Goal: Task Accomplishment & Management: Use online tool/utility

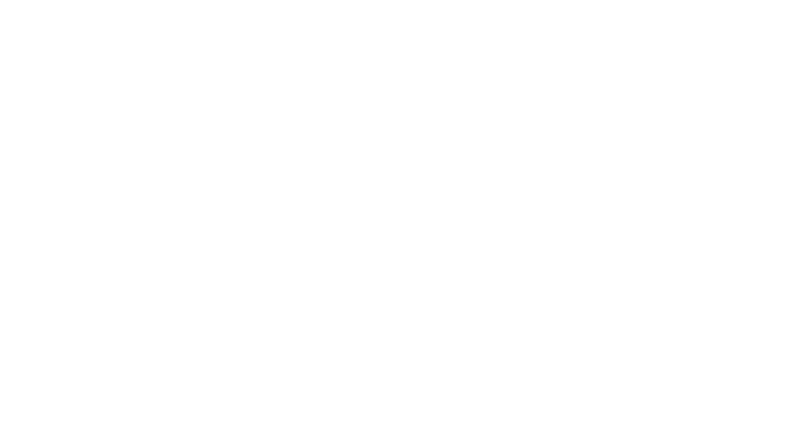
drag, startPoint x: 200, startPoint y: 174, endPoint x: 321, endPoint y: 97, distance: 142.6
click at [321, 97] on div at bounding box center [397, 219] width 795 height 439
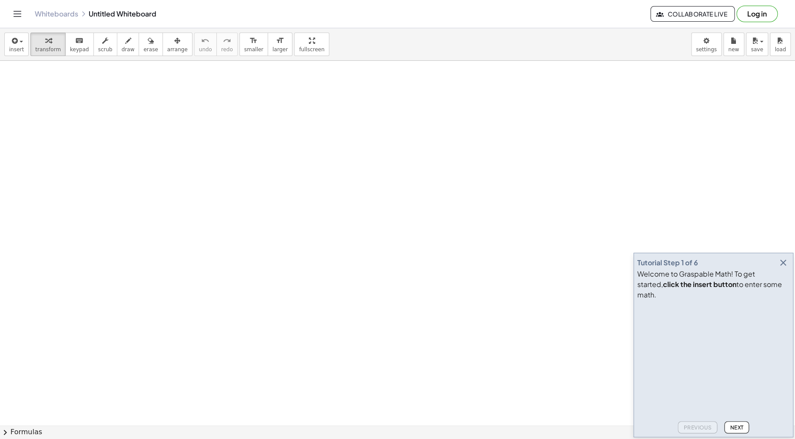
drag, startPoint x: 316, startPoint y: 116, endPoint x: 179, endPoint y: 159, distance: 143.4
click at [76, 51] on span "keypad" at bounding box center [79, 49] width 19 height 6
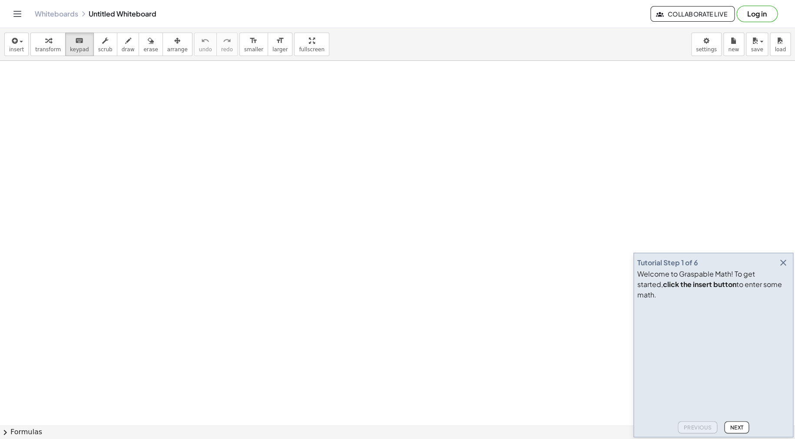
click at [43, 46] on span "transform" at bounding box center [48, 49] width 26 height 6
click at [49, 37] on div "button" at bounding box center [48, 40] width 26 height 10
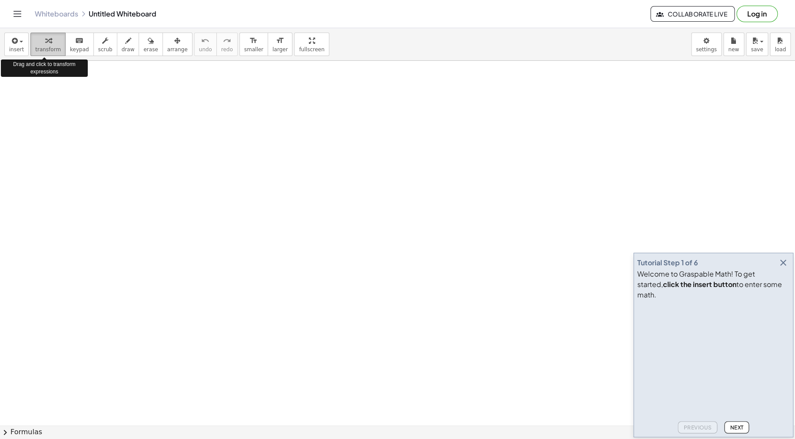
click at [49, 37] on div "button" at bounding box center [48, 40] width 26 height 10
drag, startPoint x: 49, startPoint y: 37, endPoint x: 44, endPoint y: 44, distance: 8.2
click at [44, 44] on div "button" at bounding box center [48, 40] width 26 height 10
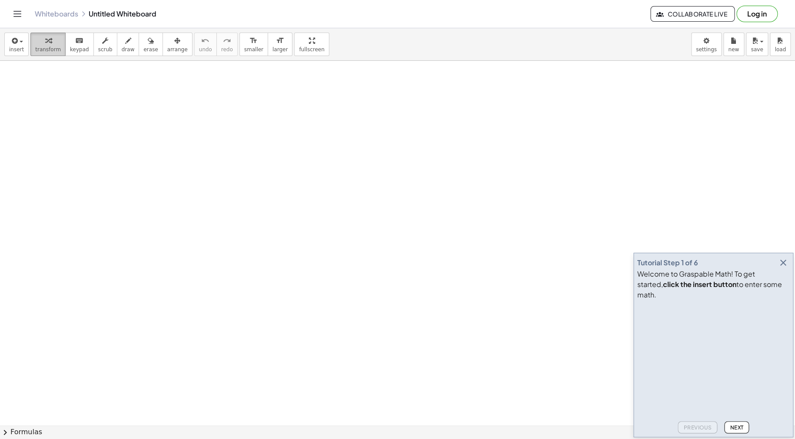
click at [45, 44] on icon "button" at bounding box center [48, 41] width 6 height 10
click at [46, 49] on span "transform" at bounding box center [48, 49] width 26 height 6
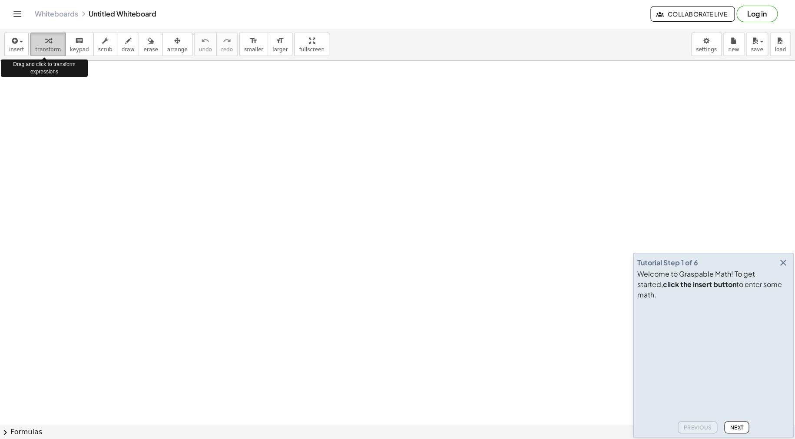
click at [46, 49] on span "transform" at bounding box center [48, 49] width 26 height 6
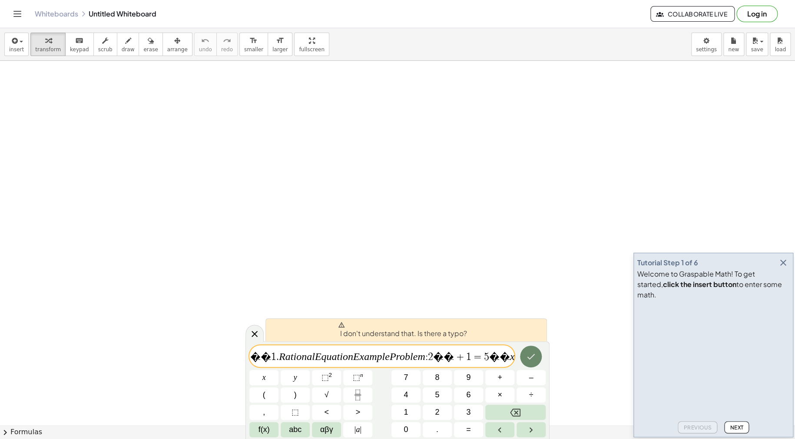
click at [527, 346] on button "Done" at bounding box center [531, 357] width 22 height 22
click at [529, 353] on icon "Done" at bounding box center [531, 356] width 10 height 10
click at [252, 335] on icon at bounding box center [254, 334] width 10 height 10
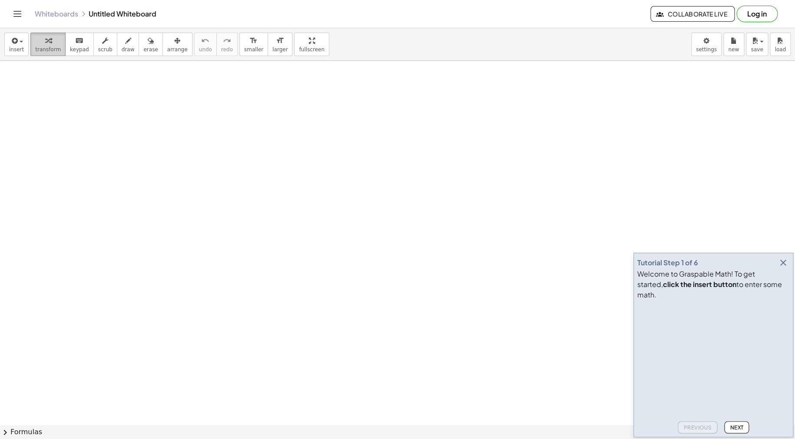
click at [30, 37] on button "transform" at bounding box center [47, 44] width 35 height 23
click at [45, 45] on icon "button" at bounding box center [48, 41] width 6 height 10
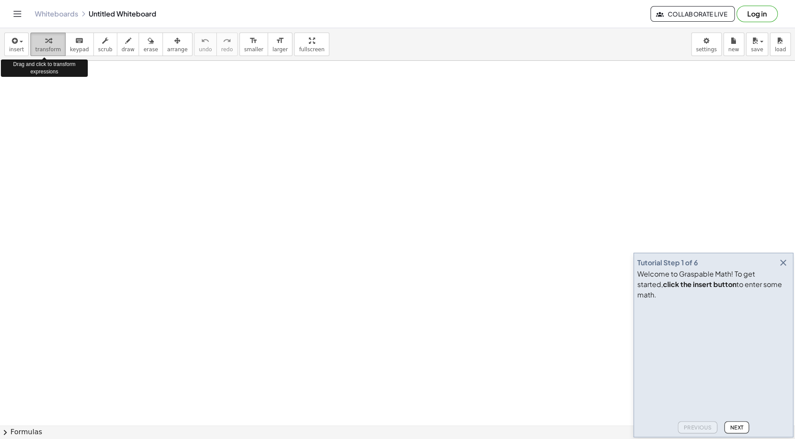
click at [45, 45] on icon "button" at bounding box center [48, 41] width 6 height 10
click at [48, 40] on div "button" at bounding box center [48, 40] width 26 height 10
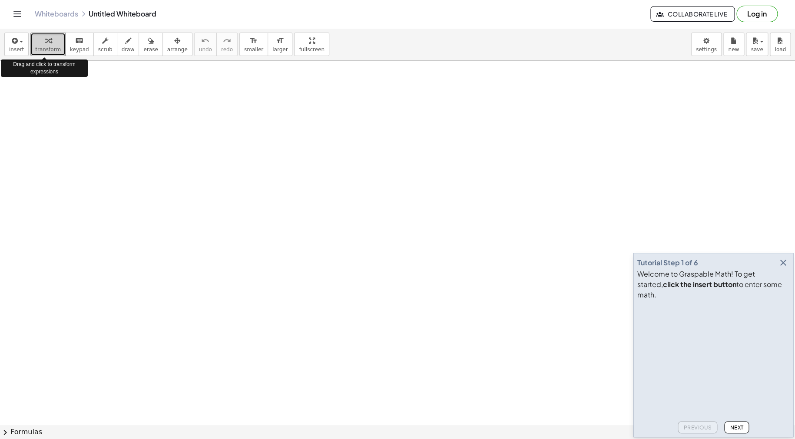
drag, startPoint x: 46, startPoint y: 43, endPoint x: 42, endPoint y: 46, distance: 5.1
click at [45, 46] on icon "button" at bounding box center [48, 41] width 6 height 10
click at [38, 44] on div "button" at bounding box center [48, 40] width 26 height 10
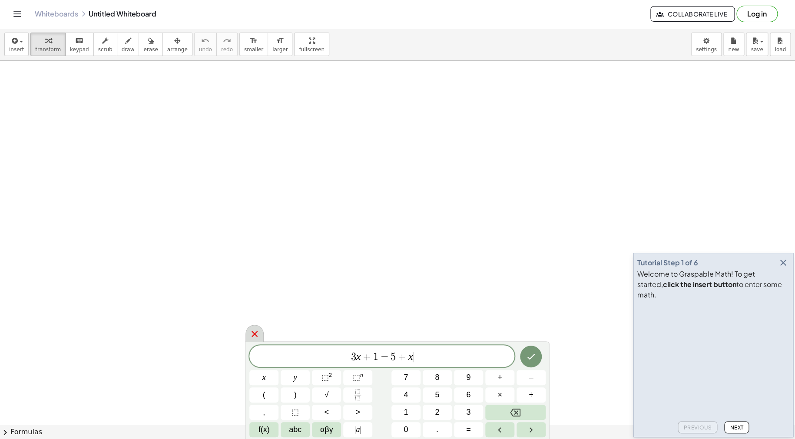
drag, startPoint x: 375, startPoint y: 340, endPoint x: 253, endPoint y: 340, distance: 122.1
click at [254, 341] on div "******** 3 x + 1 = 5 + x ​ x y ⬚ 2 ⬚ n 7 8 9 + – ( ) √ 4 5 6 × ÷ , ⬚ < > 1 2 3 …" at bounding box center [397, 390] width 304 height 98
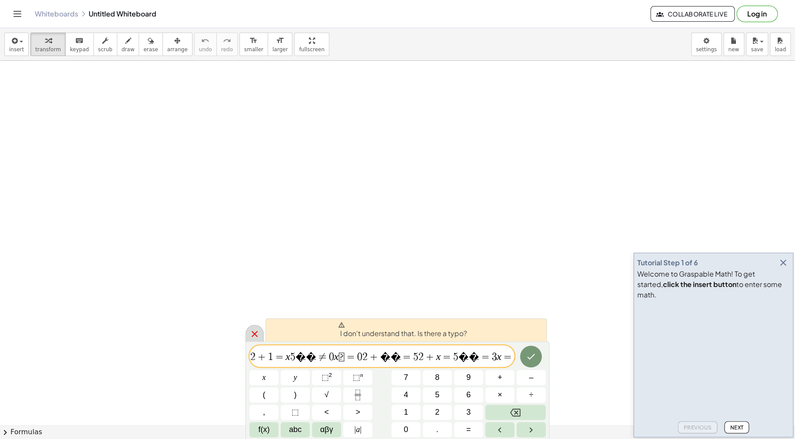
scroll to position [0, 1233]
drag, startPoint x: 510, startPoint y: 354, endPoint x: 170, endPoint y: 334, distance: 341.2
click at [172, 334] on body "Graspable Math Activities Get Started Activity Bank Assigned Work Classes White…" at bounding box center [397, 219] width 795 height 439
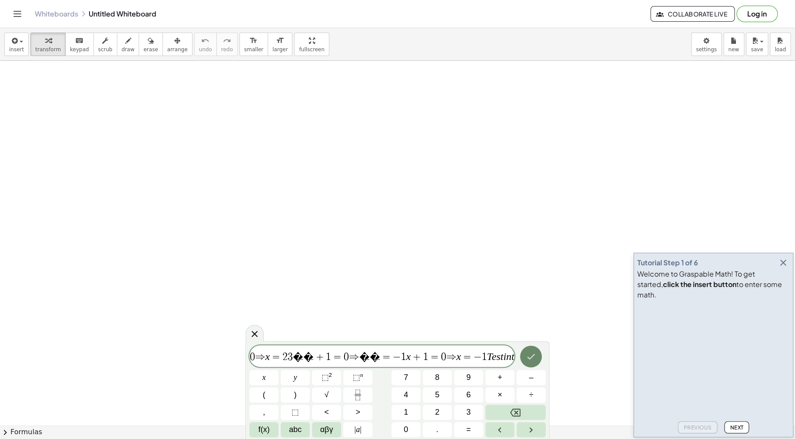
click at [526, 356] on icon "Done" at bounding box center [531, 356] width 10 height 10
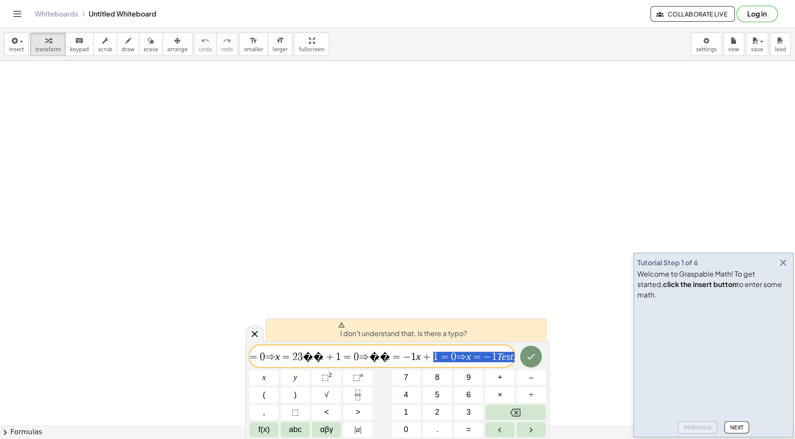
drag, startPoint x: 249, startPoint y: 355, endPoint x: 589, endPoint y: 356, distance: 339.7
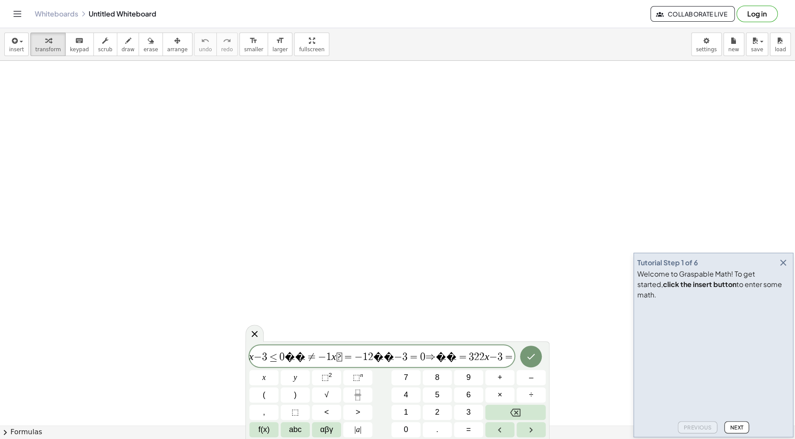
click at [676, 352] on span "+" at bounding box center [682, 357] width 13 height 10
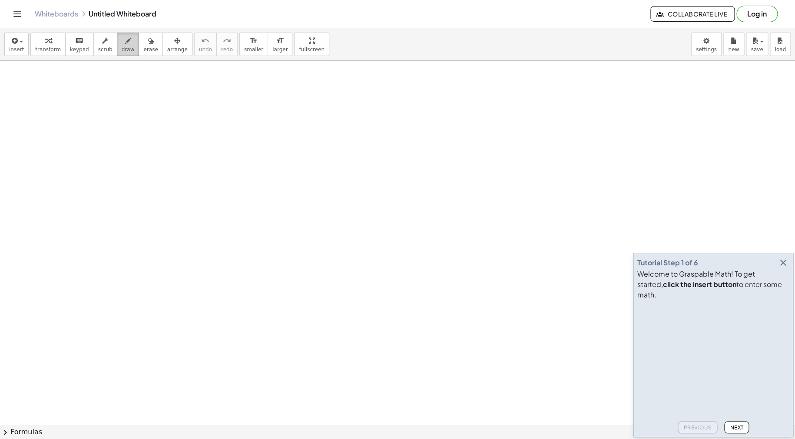
click at [122, 49] on span "draw" at bounding box center [128, 49] width 13 height 6
drag, startPoint x: 111, startPoint y: 97, endPoint x: 93, endPoint y: 127, distance: 34.5
click at [43, 46] on span "transform" at bounding box center [48, 49] width 26 height 6
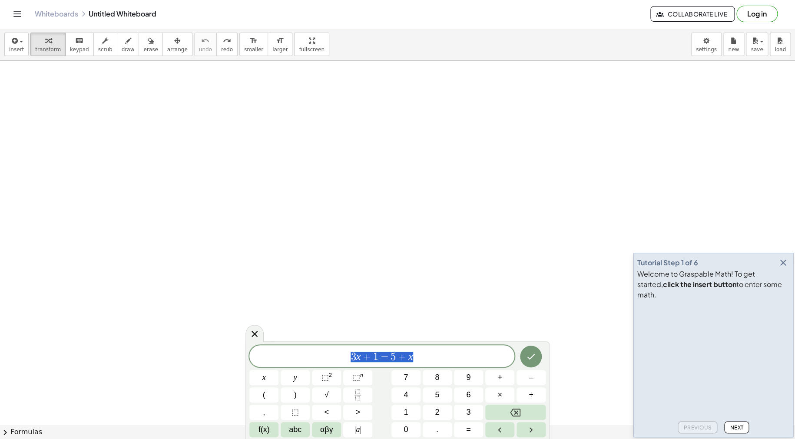
drag, startPoint x: 477, startPoint y: 361, endPoint x: 321, endPoint y: 336, distance: 158.0
click at [321, 336] on body "Graspable Math Activities Get Started Activity Bank Assigned Work Classes White…" at bounding box center [397, 219] width 795 height 439
click at [278, 370] on div at bounding box center [263, 377] width 29 height 15
click at [537, 354] on button "Done" at bounding box center [531, 357] width 22 height 22
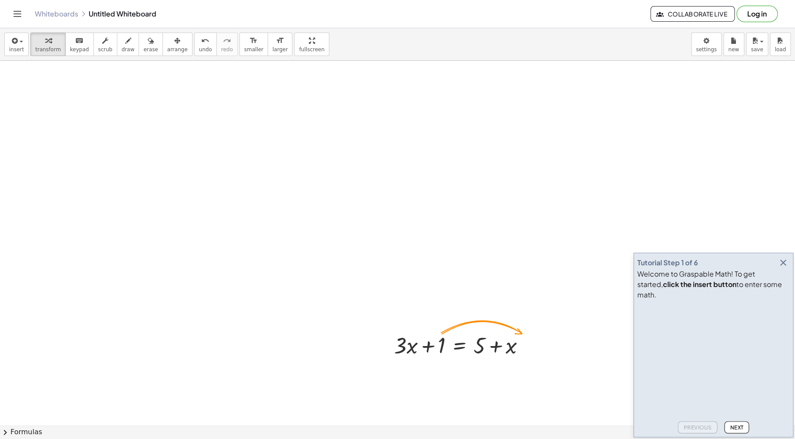
scroll to position [66, 0]
click at [526, 342] on div at bounding box center [528, 340] width 10 height 10
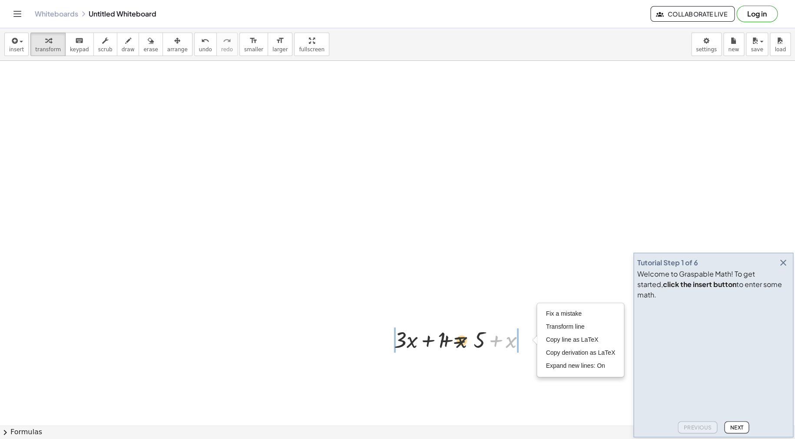
drag, startPoint x: 520, startPoint y: 343, endPoint x: 360, endPoint y: 344, distance: 160.3
click at [361, 344] on div "+ x + · 3 · x + 1 = + 5 + x Fix a mistake Transform line Copy line as LaTeX Cop…" at bounding box center [397, 387] width 795 height 786
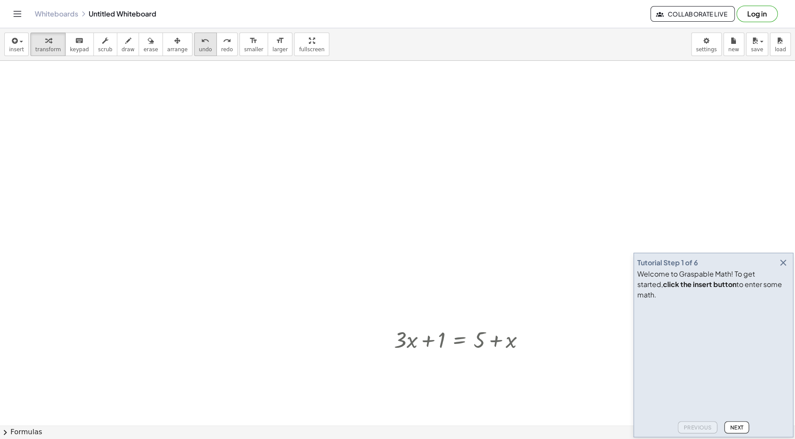
click at [199, 46] on span "undo" at bounding box center [205, 49] width 13 height 6
click at [52, 52] on span "transform" at bounding box center [48, 49] width 26 height 6
click at [55, 46] on button "transform" at bounding box center [47, 44] width 35 height 23
click at [55, 46] on span "transform" at bounding box center [48, 49] width 26 height 6
click at [430, 371] on div at bounding box center [397, 387] width 795 height 786
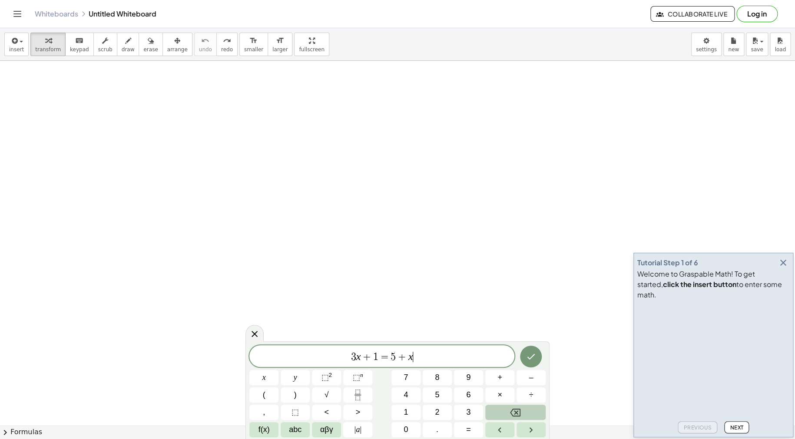
click at [525, 412] on button "Backspace" at bounding box center [515, 412] width 60 height 15
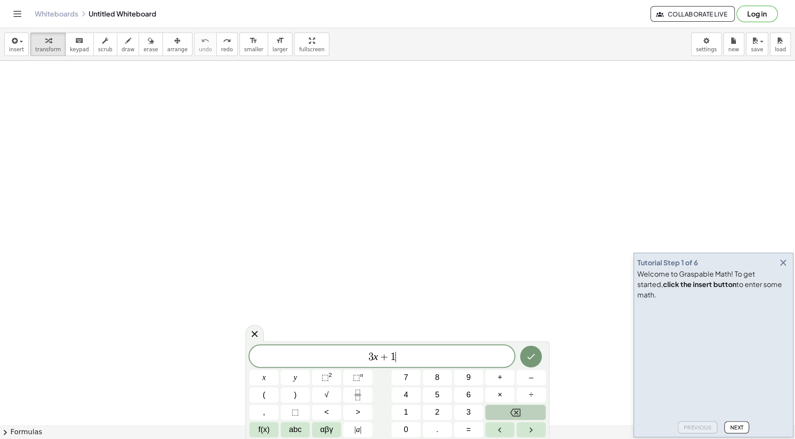
click at [525, 412] on button "Backspace" at bounding box center [515, 412] width 60 height 15
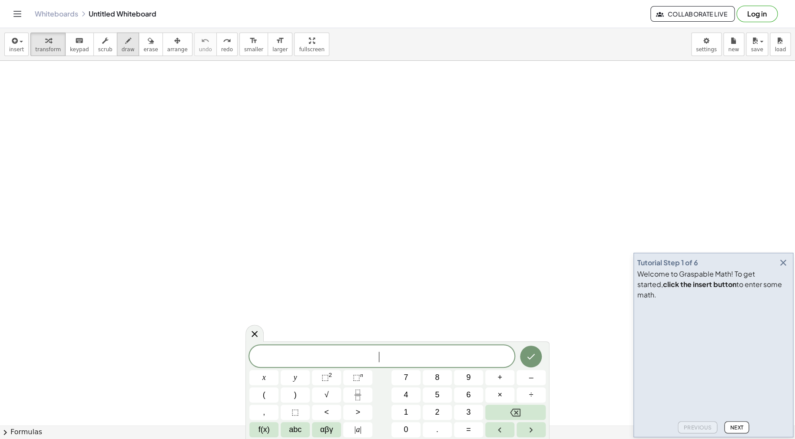
click at [122, 51] on span "draw" at bounding box center [128, 49] width 13 height 6
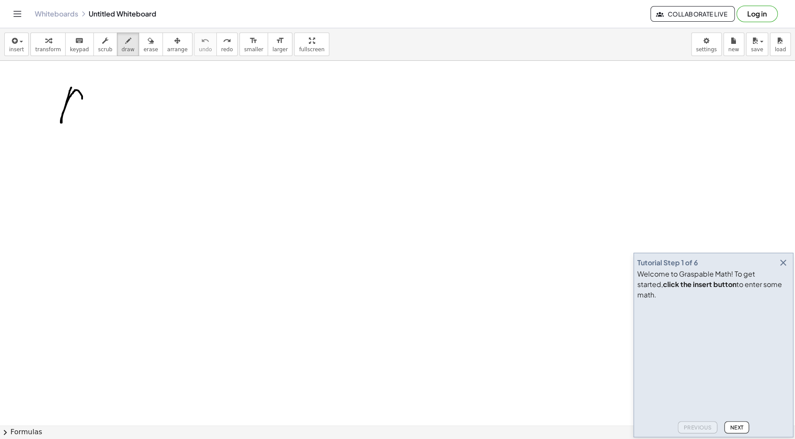
drag, startPoint x: 70, startPoint y: 89, endPoint x: 66, endPoint y: 99, distance: 10.7
click at [66, 100] on div at bounding box center [397, 387] width 795 height 786
drag, startPoint x: 69, startPoint y: 103, endPoint x: 75, endPoint y: 115, distance: 13.4
click at [75, 115] on div at bounding box center [397, 387] width 795 height 786
drag, startPoint x: 95, startPoint y: 105, endPoint x: 113, endPoint y: 120, distance: 23.5
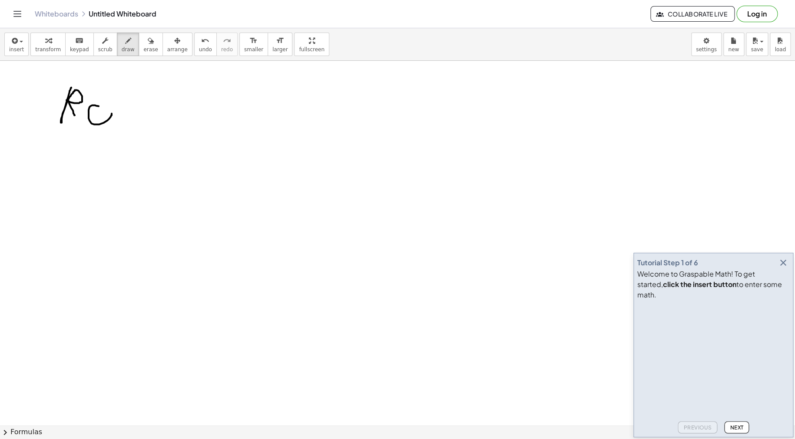
click at [112, 121] on div at bounding box center [397, 387] width 795 height 786
click at [199, 40] on div "undo" at bounding box center [205, 40] width 13 height 10
drag, startPoint x: 102, startPoint y: 103, endPoint x: 106, endPoint y: 116, distance: 13.5
click at [106, 116] on div at bounding box center [397, 387] width 795 height 786
drag, startPoint x: 123, startPoint y: 84, endPoint x: 118, endPoint y: 123, distance: 39.4
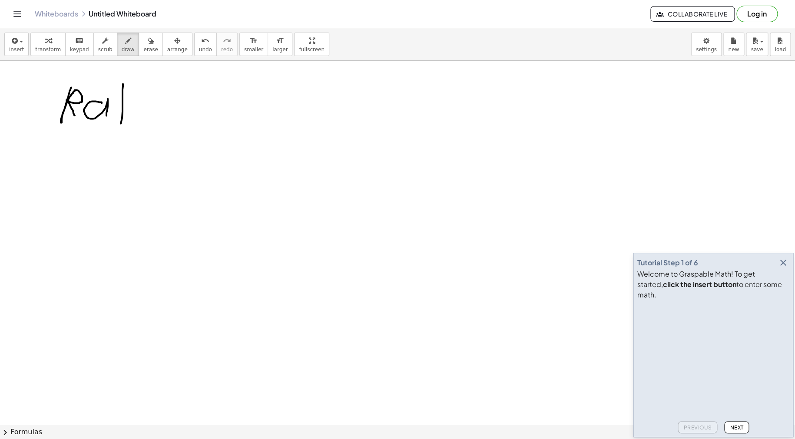
click at [119, 126] on div at bounding box center [397, 387] width 795 height 786
drag, startPoint x: 117, startPoint y: 109, endPoint x: 136, endPoint y: 109, distance: 19.6
click at [136, 109] on div at bounding box center [397, 387] width 795 height 786
drag, startPoint x: 135, startPoint y: 115, endPoint x: 133, endPoint y: 101, distance: 13.6
click at [133, 127] on div at bounding box center [397, 387] width 795 height 786
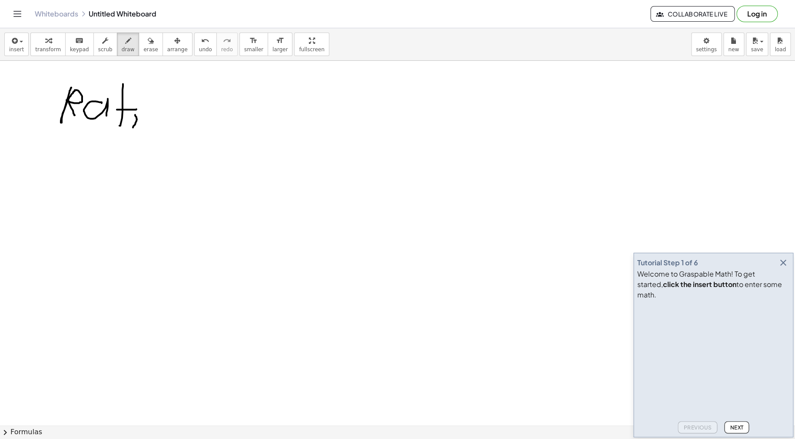
click at [133, 91] on div at bounding box center [397, 387] width 795 height 786
drag, startPoint x: 150, startPoint y: 118, endPoint x: 148, endPoint y: 111, distance: 7.3
click at [148, 111] on div at bounding box center [397, 387] width 795 height 786
drag, startPoint x: 172, startPoint y: 111, endPoint x: 184, endPoint y: 120, distance: 14.6
click at [184, 120] on div at bounding box center [397, 387] width 795 height 786
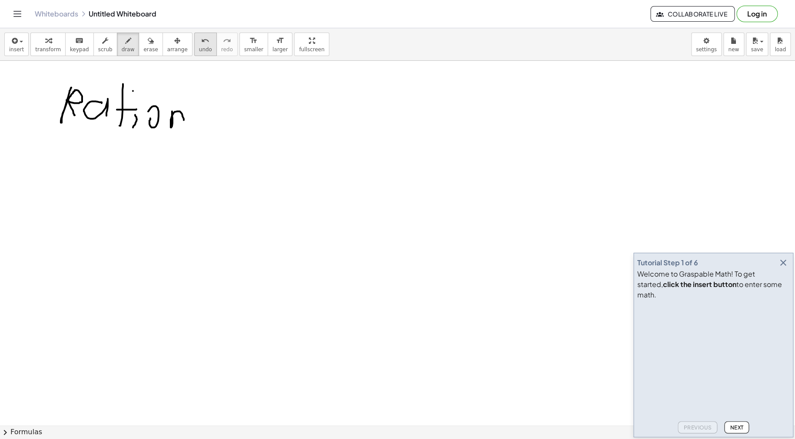
click at [194, 54] on button "undo undo" at bounding box center [205, 44] width 23 height 23
click at [199, 50] on span "undo" at bounding box center [205, 49] width 13 height 6
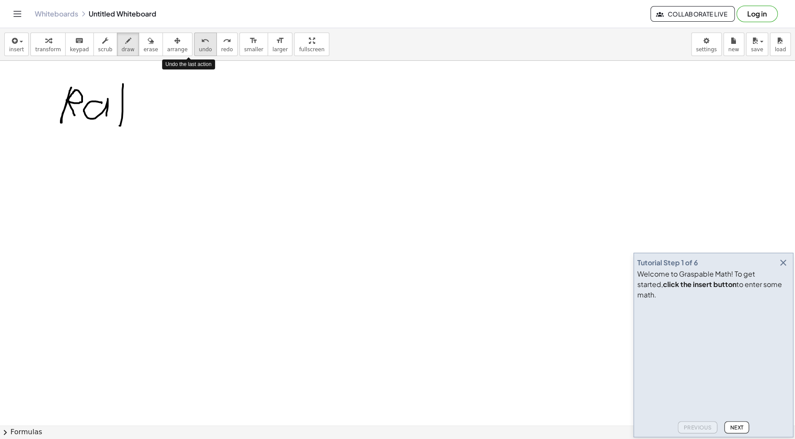
click at [199, 50] on span "undo" at bounding box center [205, 49] width 13 height 6
click at [70, 50] on span "keypad" at bounding box center [79, 49] width 19 height 6
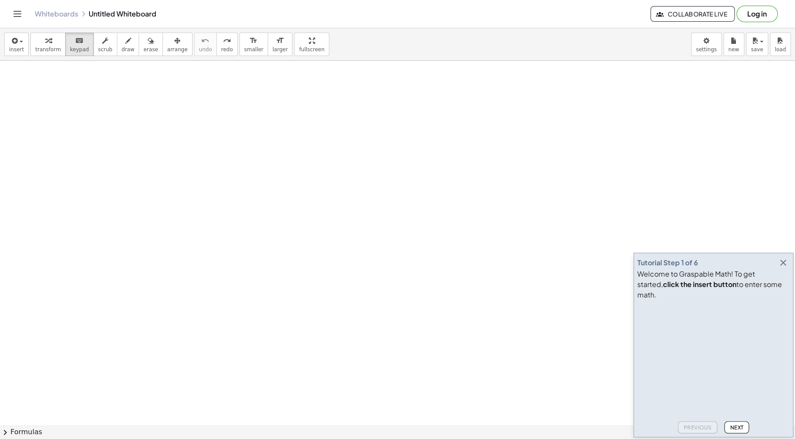
click at [57, 97] on div at bounding box center [397, 387] width 795 height 786
click at [316, 339] on div at bounding box center [397, 387] width 795 height 786
click at [71, 46] on span "keypad" at bounding box center [79, 49] width 19 height 6
click at [458, 388] on div at bounding box center [397, 387] width 795 height 786
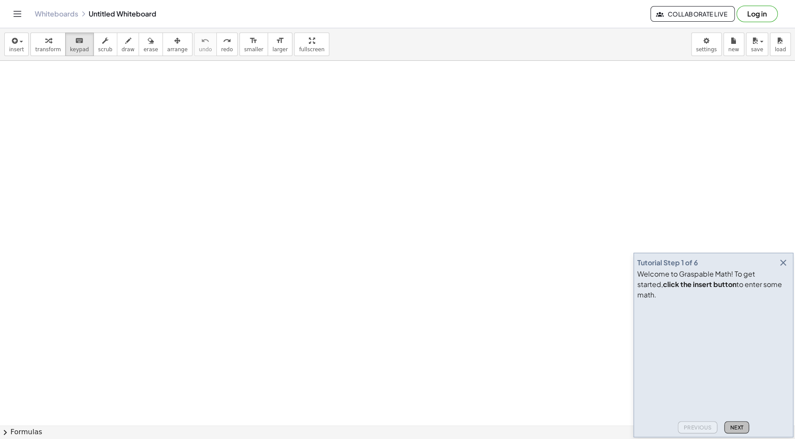
click at [741, 425] on span "Next" at bounding box center [736, 427] width 13 height 7
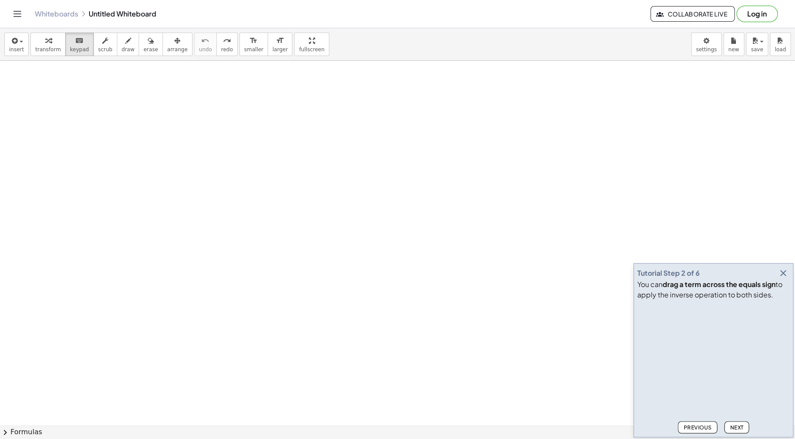
click at [731, 427] on span "Next" at bounding box center [736, 427] width 13 height 7
click at [693, 425] on span "Previous" at bounding box center [697, 427] width 28 height 7
click at [43, 46] on span "transform" at bounding box center [48, 49] width 26 height 6
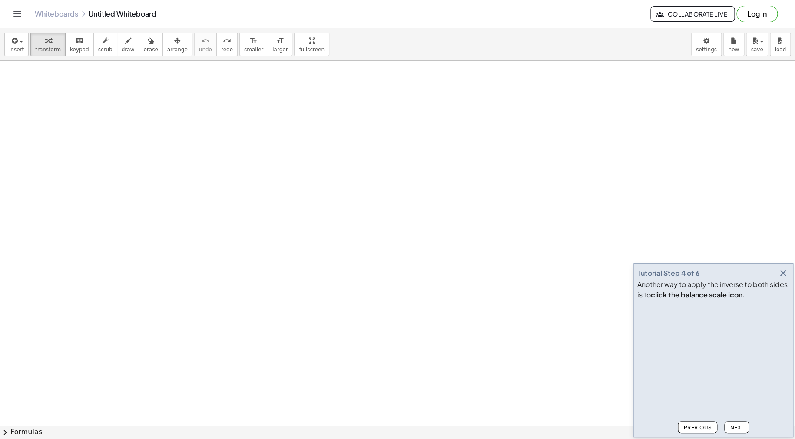
click at [248, 323] on div at bounding box center [397, 387] width 795 height 786
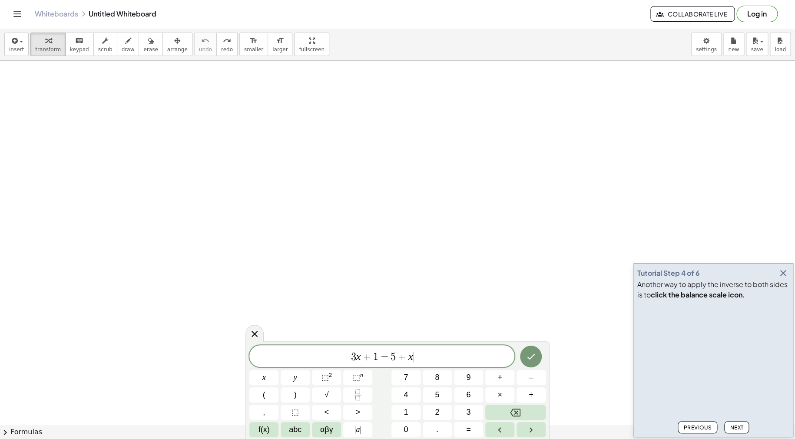
drag, startPoint x: 416, startPoint y: 355, endPoint x: 184, endPoint y: 319, distance: 235.2
click at [211, 327] on body "Graspable Math Activities Get Started Activity Bank Assigned Work Classes White…" at bounding box center [397, 219] width 795 height 439
click at [361, 397] on icon "Fraction" at bounding box center [357, 395] width 11 height 11
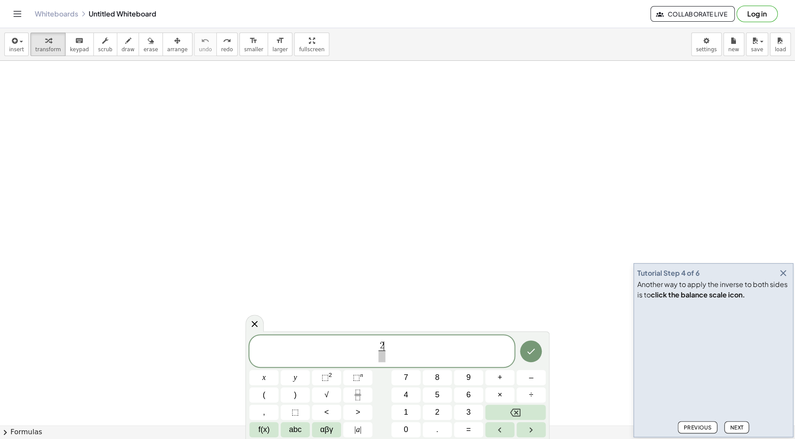
click at [380, 364] on div "2 ​ ​" at bounding box center [381, 351] width 265 height 32
click at [384, 358] on span at bounding box center [381, 357] width 7 height 12
click at [412, 352] on span "2 x ​ ​" at bounding box center [381, 352] width 265 height 23
click at [503, 377] on button "+" at bounding box center [499, 377] width 29 height 15
click at [404, 408] on span "1" at bounding box center [406, 413] width 4 height 12
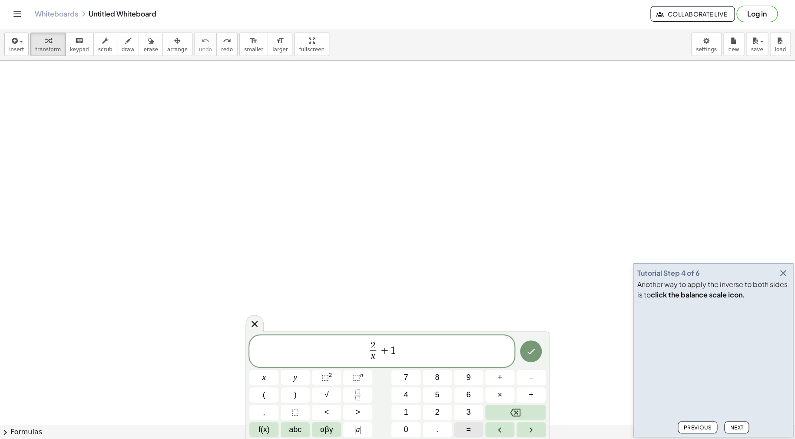
click at [470, 425] on button "=" at bounding box center [468, 429] width 29 height 15
click at [351, 395] on button "Fraction" at bounding box center [357, 394] width 29 height 15
click at [446, 396] on button "5" at bounding box center [437, 394] width 29 height 15
click at [414, 359] on span "2 x ​ + 1 = 5 ​ ​" at bounding box center [381, 352] width 265 height 23
click at [404, 361] on span at bounding box center [402, 357] width 7 height 12
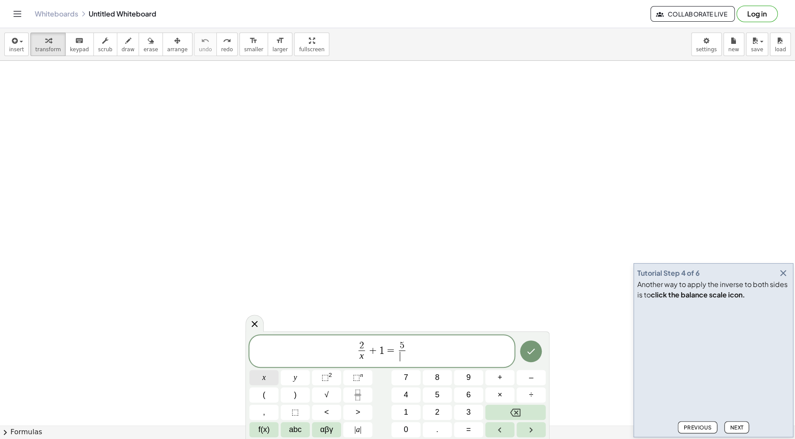
click at [268, 377] on button "x" at bounding box center [263, 377] width 29 height 15
click at [536, 352] on button "Done" at bounding box center [531, 352] width 22 height 22
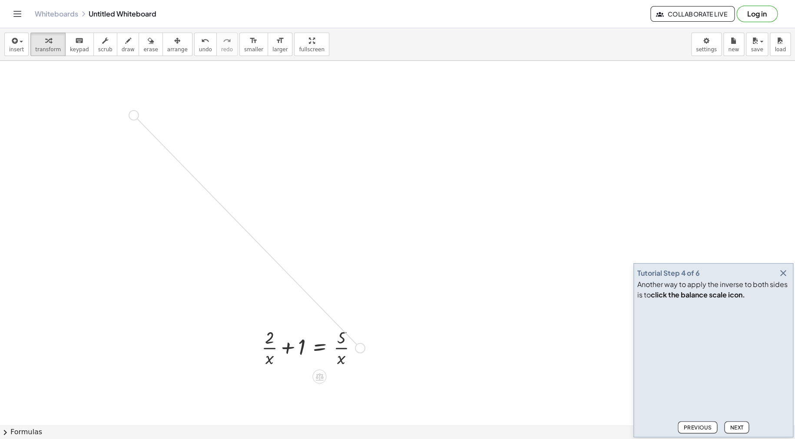
drag, startPoint x: 358, startPoint y: 346, endPoint x: 132, endPoint y: 109, distance: 327.5
click at [132, 109] on div "+ · 2 · x + 1 = · 5 · x" at bounding box center [397, 387] width 795 height 786
click at [340, 350] on div at bounding box center [313, 346] width 112 height 43
drag, startPoint x: 253, startPoint y: 321, endPoint x: 345, endPoint y: 371, distance: 104.8
click at [344, 372] on div at bounding box center [397, 387] width 795 height 786
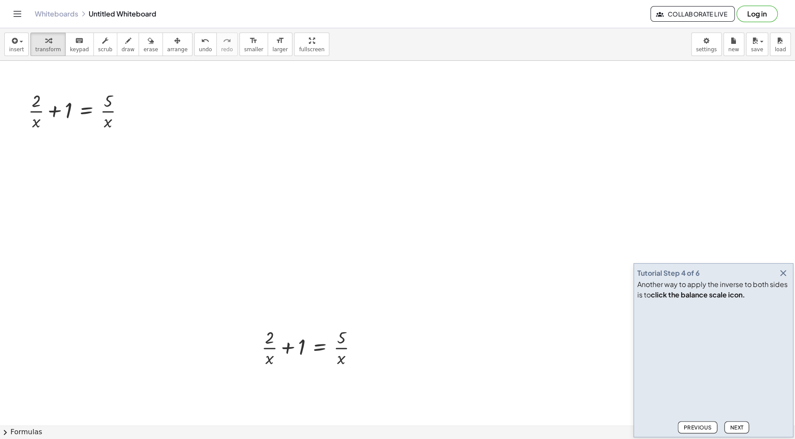
drag, startPoint x: 489, startPoint y: 302, endPoint x: 525, endPoint y: 362, distance: 70.6
click at [529, 367] on div at bounding box center [397, 387] width 795 height 786
click at [143, 46] on span "erase" at bounding box center [150, 49] width 14 height 6
click at [350, 350] on div at bounding box center [397, 387] width 795 height 786
drag, startPoint x: 358, startPoint y: 351, endPoint x: 266, endPoint y: 350, distance: 91.7
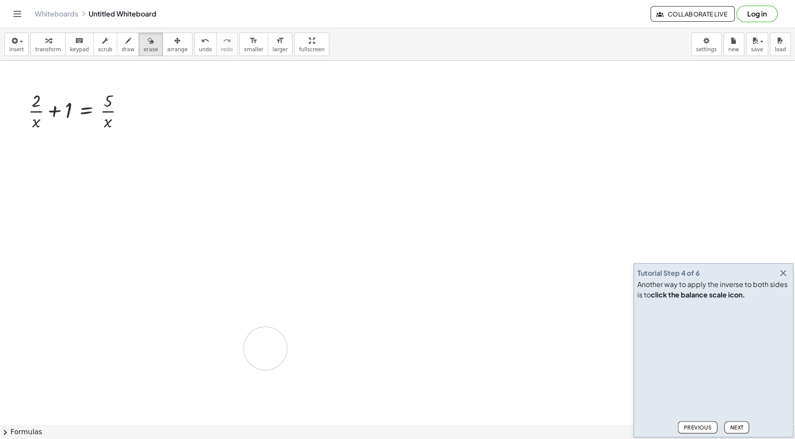
click at [266, 350] on div at bounding box center [397, 387] width 795 height 786
drag, startPoint x: 356, startPoint y: 343, endPoint x: 267, endPoint y: 353, distance: 90.0
click at [267, 353] on div at bounding box center [397, 387] width 795 height 786
drag, startPoint x: 334, startPoint y: 344, endPoint x: 384, endPoint y: 360, distance: 52.6
click at [384, 360] on div at bounding box center [397, 387] width 795 height 786
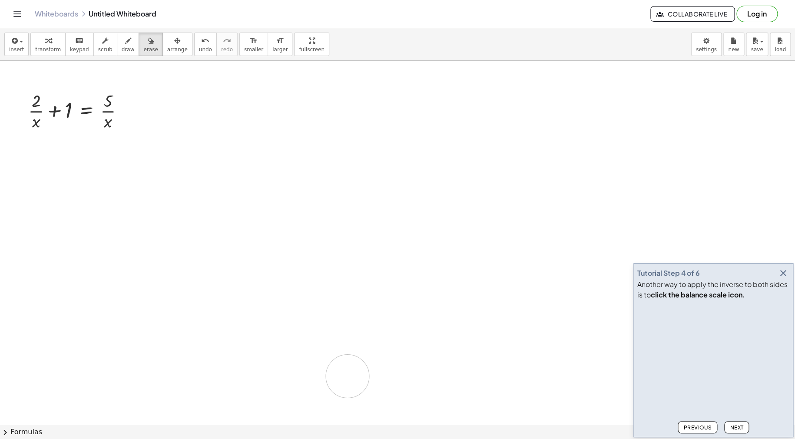
drag, startPoint x: 391, startPoint y: 349, endPoint x: 330, endPoint y: 347, distance: 61.3
click at [333, 348] on div at bounding box center [397, 387] width 795 height 786
click at [334, 335] on div at bounding box center [397, 387] width 795 height 786
click at [339, 348] on div at bounding box center [397, 387] width 795 height 786
drag, startPoint x: 339, startPoint y: 351, endPoint x: 298, endPoint y: 335, distance: 43.6
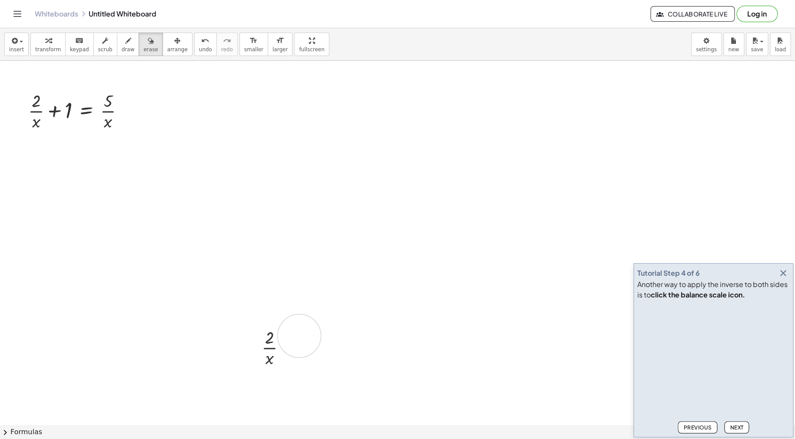
click at [298, 335] on div at bounding box center [397, 387] width 795 height 786
click at [125, 37] on icon "button" at bounding box center [128, 41] width 6 height 10
click at [139, 42] on button "erase" at bounding box center [151, 44] width 24 height 23
drag, startPoint x: 278, startPoint y: 334, endPoint x: 320, endPoint y: 362, distance: 50.6
click at [304, 358] on div at bounding box center [397, 387] width 795 height 786
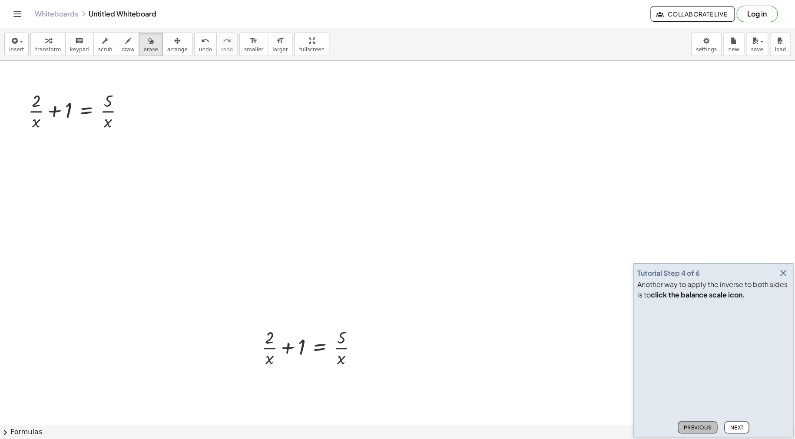
click at [697, 424] on button "Previous" at bounding box center [698, 427] width 40 height 12
click at [699, 424] on button "Previous" at bounding box center [698, 427] width 40 height 12
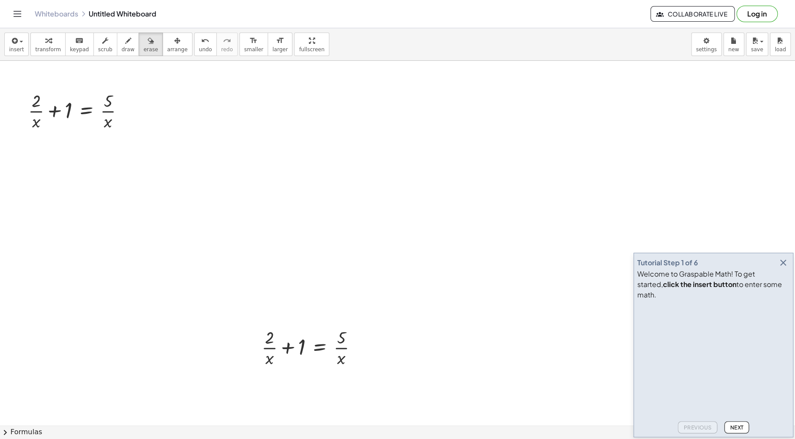
click at [741, 427] on span "Next" at bounding box center [736, 427] width 13 height 7
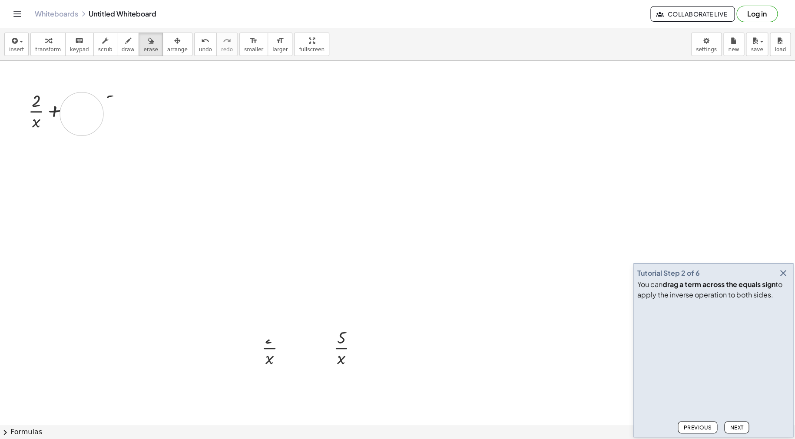
drag, startPoint x: 306, startPoint y: 351, endPoint x: 82, endPoint y: 114, distance: 326.3
click at [82, 114] on div at bounding box center [397, 387] width 795 height 786
click at [117, 34] on button "draw" at bounding box center [128, 44] width 23 height 23
click at [199, 46] on span "undo" at bounding box center [205, 49] width 13 height 6
click at [199, 47] on span "undo" at bounding box center [205, 49] width 13 height 6
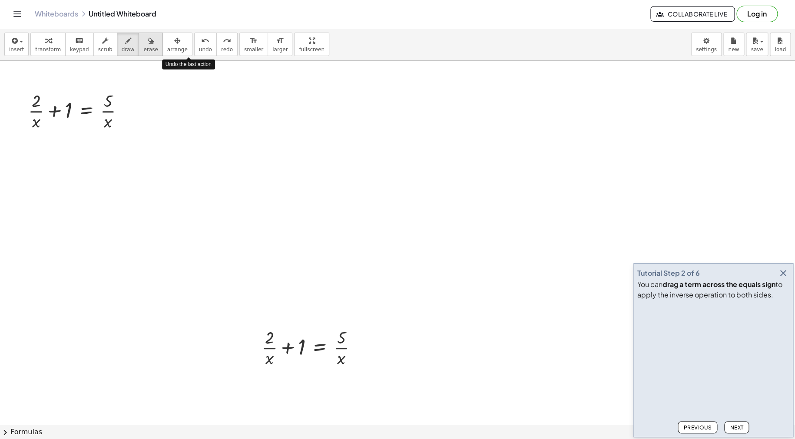
click at [143, 50] on span "erase" at bounding box center [150, 49] width 14 height 6
click at [199, 46] on span "undo" at bounding box center [205, 49] width 13 height 6
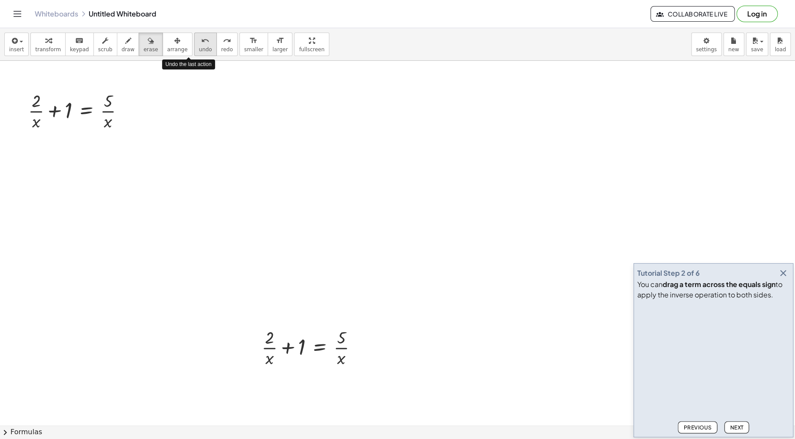
click at [199, 46] on span "undo" at bounding box center [205, 49] width 13 height 6
click at [65, 49] on button "keyboard keypad" at bounding box center [79, 44] width 29 height 23
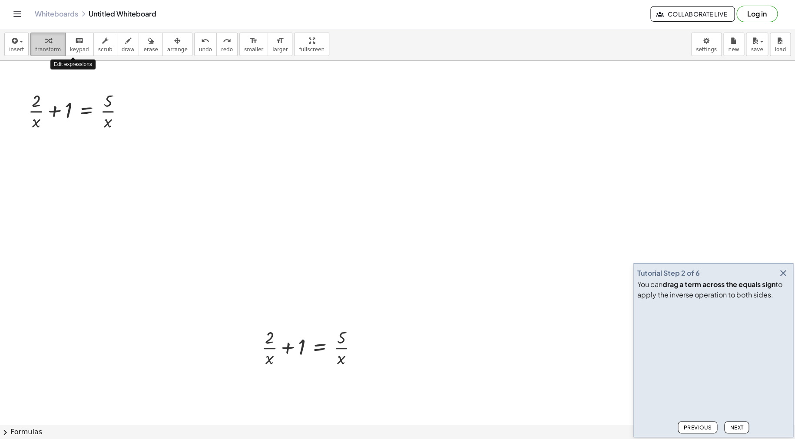
click at [49, 45] on div "button" at bounding box center [48, 40] width 26 height 10
drag, startPoint x: 265, startPoint y: 330, endPoint x: 266, endPoint y: 336, distance: 5.7
click at [265, 331] on div at bounding box center [313, 346] width 112 height 43
click at [321, 373] on icon at bounding box center [319, 376] width 9 height 9
click at [355, 380] on icon at bounding box center [354, 377] width 8 height 8
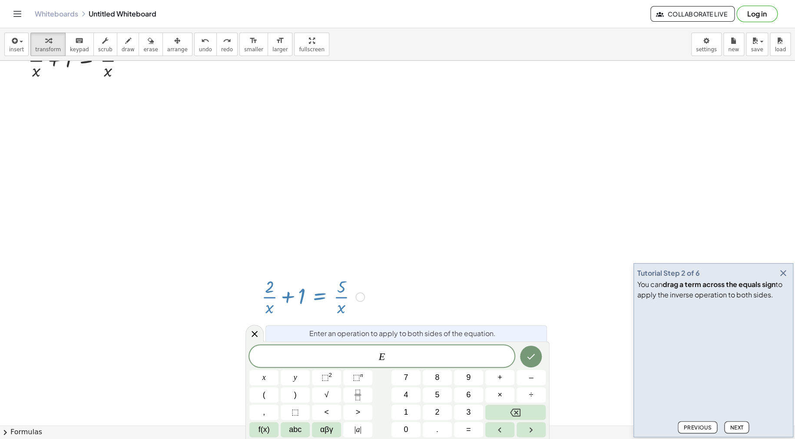
scroll to position [117, 0]
click at [526, 411] on button "Backspace" at bounding box center [515, 412] width 60 height 15
drag, startPoint x: 386, startPoint y: 299, endPoint x: 373, endPoint y: 294, distance: 14.0
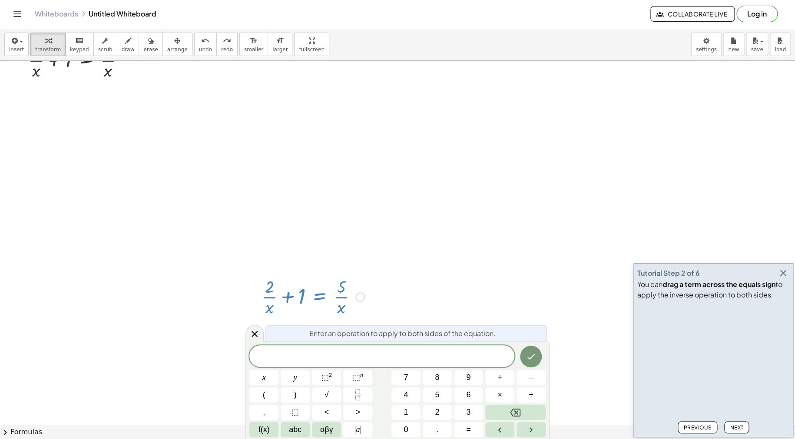
click at [386, 299] on div at bounding box center [397, 337] width 795 height 786
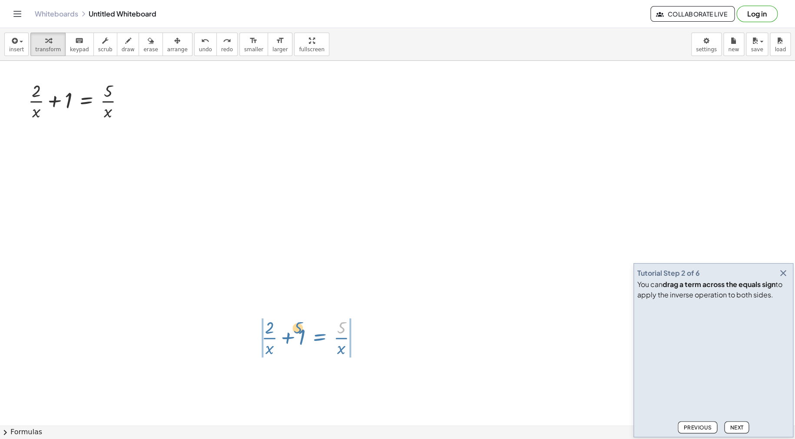
drag, startPoint x: 348, startPoint y: 292, endPoint x: 237, endPoint y: 292, distance: 110.8
click at [238, 292] on div "· 5 + · 2 · x + 1 = · 5 · x + · 2 · x + 1 = · 5 · x" at bounding box center [397, 378] width 795 height 786
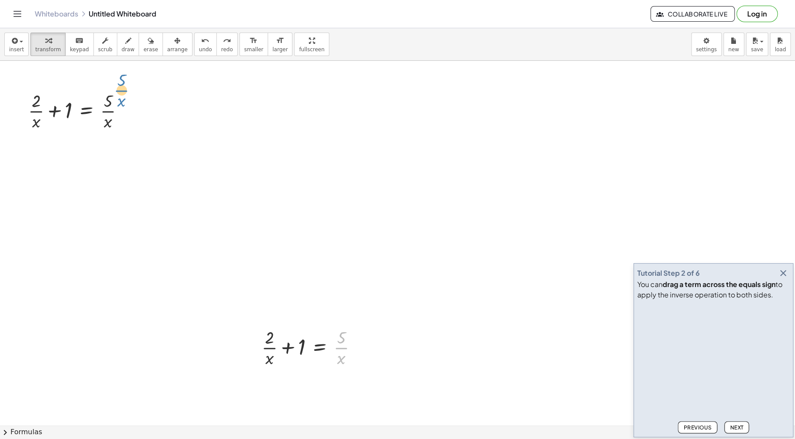
drag, startPoint x: 341, startPoint y: 341, endPoint x: 173, endPoint y: 99, distance: 294.6
click at [201, 45] on icon "undo" at bounding box center [205, 41] width 8 height 10
click at [45, 45] on icon "button" at bounding box center [48, 41] width 6 height 10
click at [51, 74] on div at bounding box center [397, 387] width 795 height 786
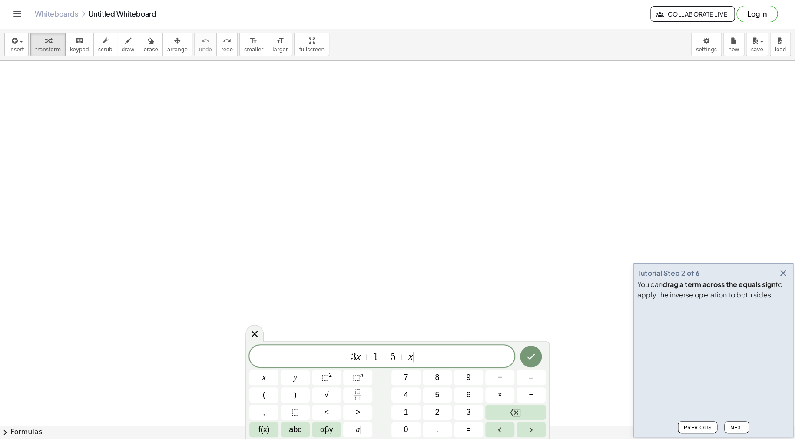
click at [53, 87] on div at bounding box center [397, 387] width 795 height 786
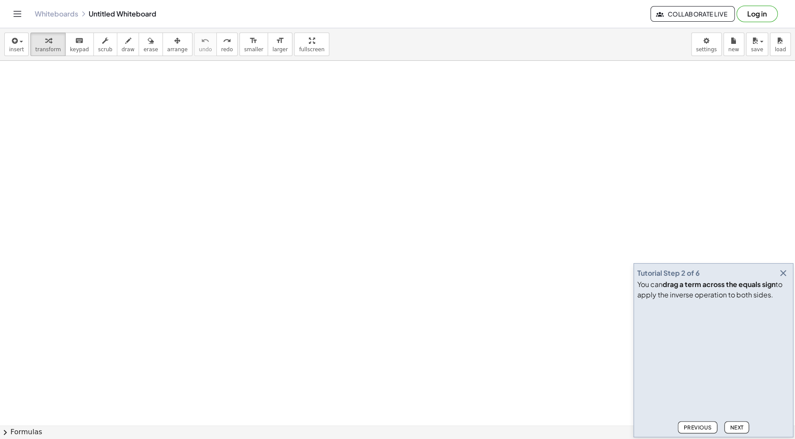
click at [52, 87] on div at bounding box center [397, 387] width 795 height 786
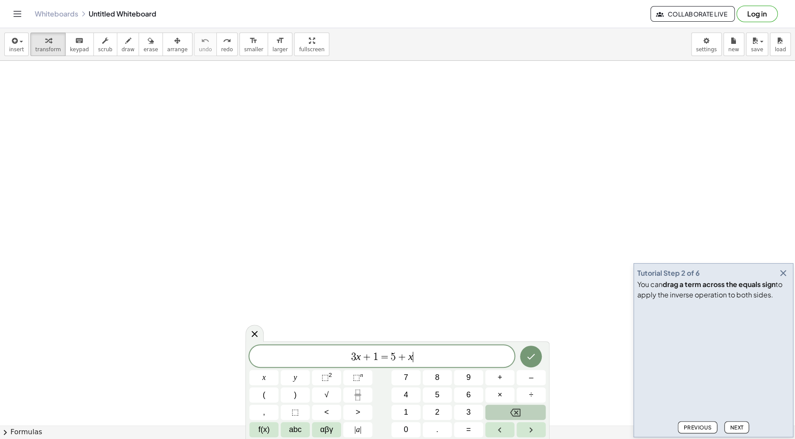
click at [509, 411] on button "Backspace" at bounding box center [515, 412] width 60 height 15
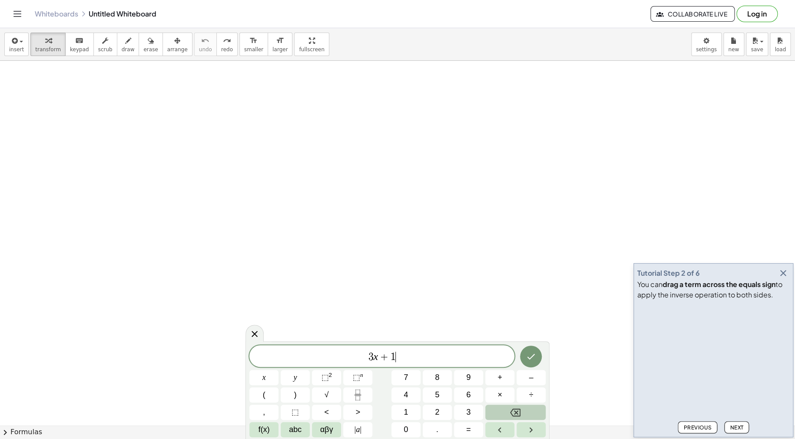
click at [509, 411] on button "Backspace" at bounding box center [515, 412] width 60 height 15
click at [508, 410] on button "Backspace" at bounding box center [515, 412] width 60 height 15
click at [506, 408] on button "Backspace" at bounding box center [515, 412] width 60 height 15
click at [437, 407] on span "2" at bounding box center [437, 413] width 4 height 12
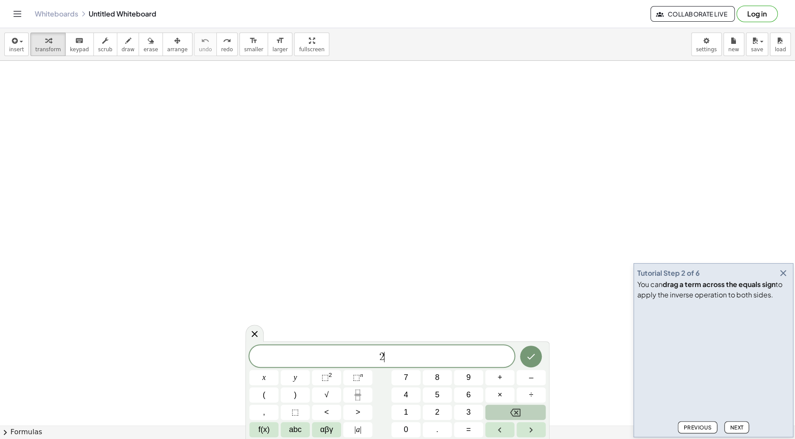
click at [495, 418] on button "Backspace" at bounding box center [515, 412] width 60 height 15
click at [343, 387] on div "​ x y ⬚ 2 ⬚ n 7 8 9 + – ( ) √ 4 5 6 × ÷ , ⬚ < > 1 2 3 f(x) abc αβγ | a | 0 . =" at bounding box center [397, 391] width 296 height 92
click at [351, 391] on button "Fraction" at bounding box center [357, 394] width 29 height 15
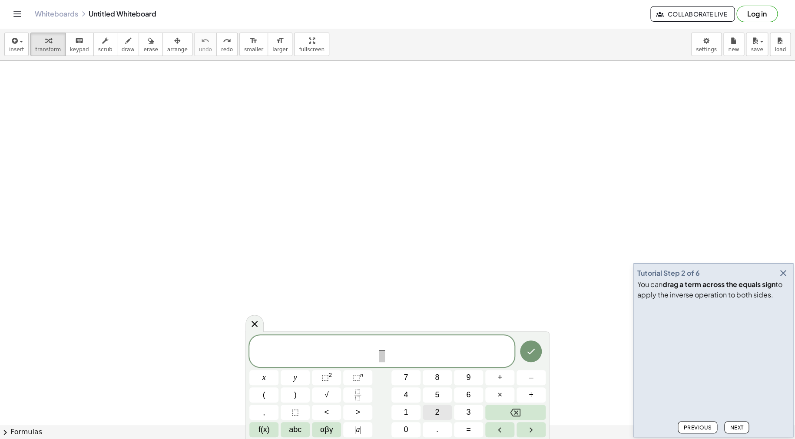
click at [446, 414] on button "2" at bounding box center [437, 412] width 29 height 15
click at [383, 359] on span at bounding box center [381, 357] width 7 height 12
click at [280, 381] on div "2 ​ ​ x y ⬚ 2 ⬚ n 7 8 9 + – ( ) √ 4 5 6 × ÷ , ⬚ < > 1 2 3 f(x) abc αβγ | a | 0 …" at bounding box center [397, 386] width 296 height 103
click at [270, 379] on button "x" at bounding box center [263, 377] width 29 height 15
click at [503, 378] on button "+" at bounding box center [499, 377] width 29 height 15
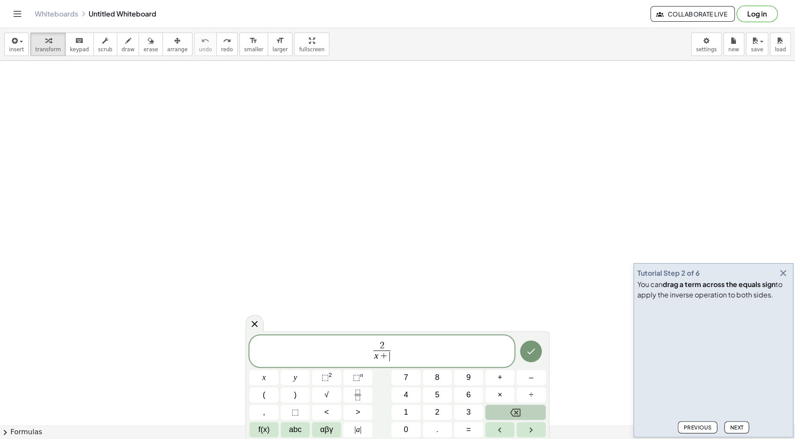
click at [507, 413] on button "Backspace" at bounding box center [515, 412] width 60 height 15
click at [421, 358] on span "2 x ​ ​" at bounding box center [381, 352] width 265 height 23
click at [499, 380] on span "+" at bounding box center [499, 378] width 5 height 12
click at [404, 408] on span "1" at bounding box center [406, 413] width 4 height 12
click at [459, 428] on button "=" at bounding box center [468, 429] width 29 height 15
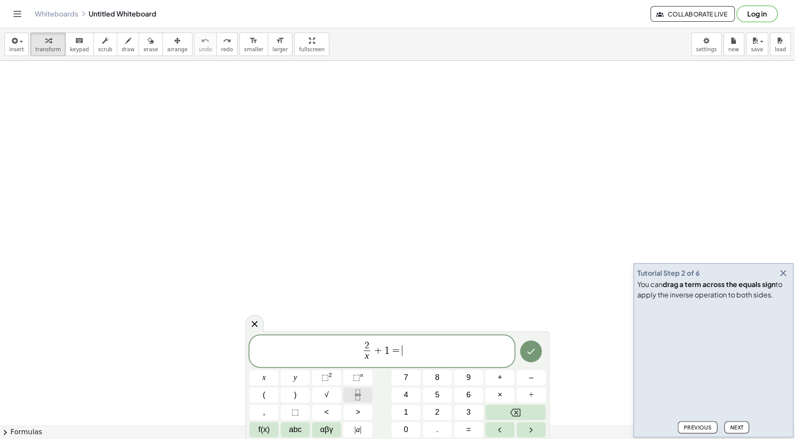
click at [354, 393] on icon "Fraction" at bounding box center [357, 395] width 11 height 11
click at [433, 394] on button "5" at bounding box center [437, 394] width 29 height 15
click at [403, 360] on span at bounding box center [402, 357] width 7 height 12
click at [268, 377] on button "x" at bounding box center [263, 377] width 29 height 15
click at [529, 345] on button "Done" at bounding box center [531, 352] width 22 height 22
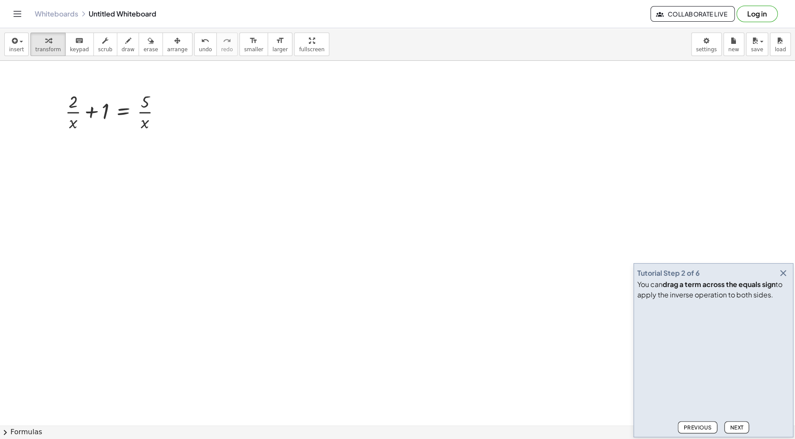
click at [105, 171] on div at bounding box center [397, 387] width 795 height 786
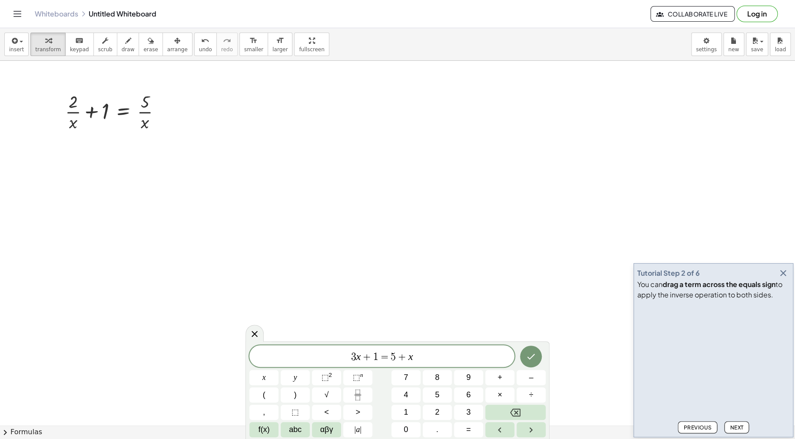
click at [161, 179] on div at bounding box center [397, 387] width 795 height 786
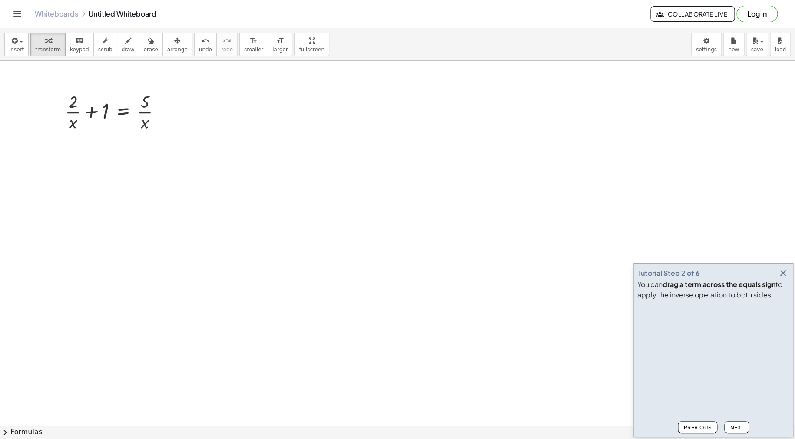
click at [180, 178] on div at bounding box center [397, 387] width 795 height 786
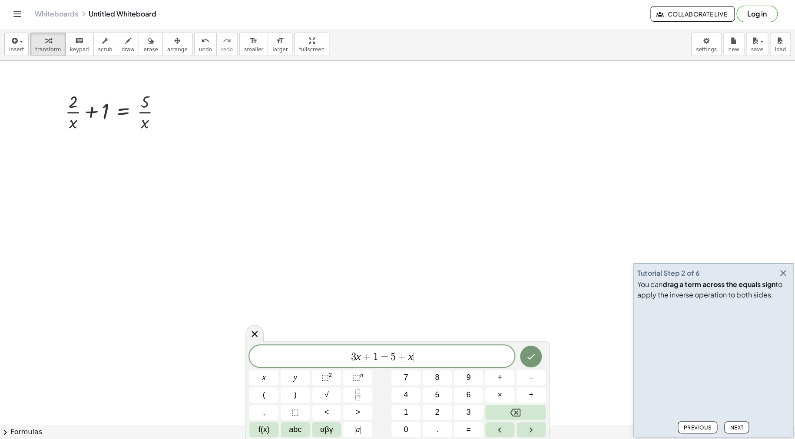
click at [139, 169] on div at bounding box center [397, 387] width 795 height 786
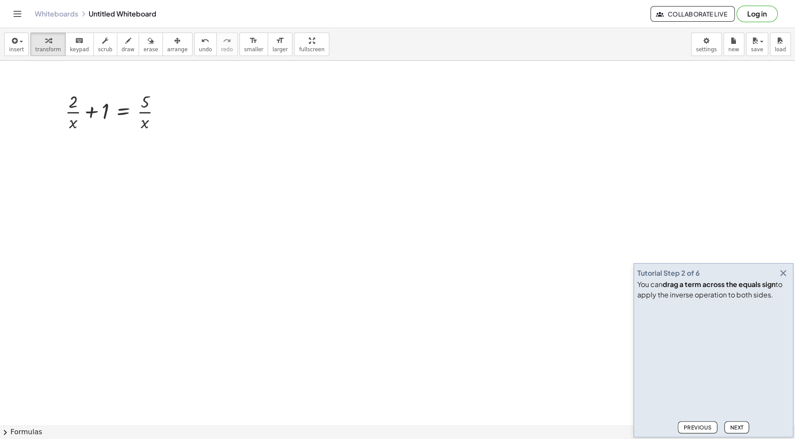
click at [731, 430] on span "Next" at bounding box center [736, 427] width 13 height 7
click at [732, 425] on span "Next" at bounding box center [736, 427] width 13 height 7
click at [141, 109] on div at bounding box center [117, 110] width 112 height 43
